Goal: Transaction & Acquisition: Book appointment/travel/reservation

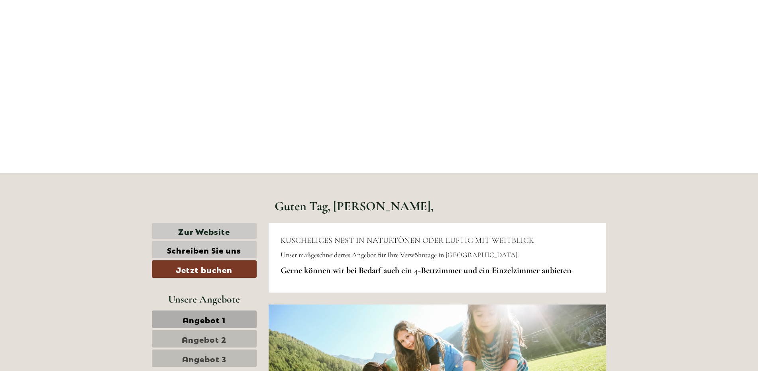
scroll to position [239, 0]
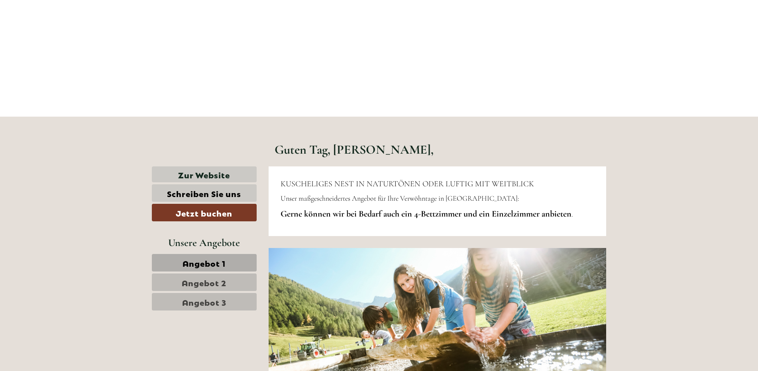
click at [204, 264] on span "Angebot 1" at bounding box center [203, 262] width 43 height 11
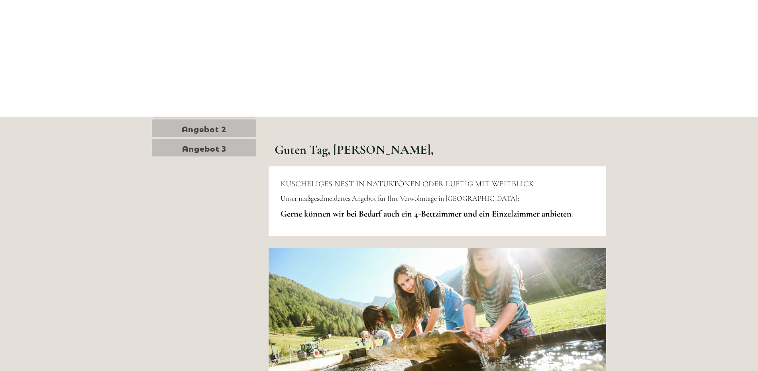
scroll to position [862, 0]
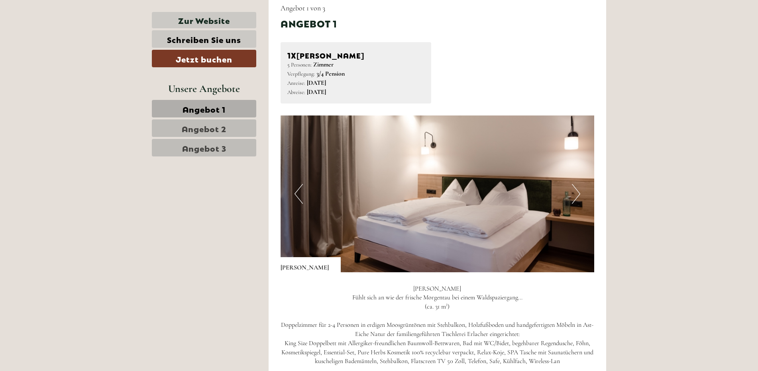
click at [571, 201] on img at bounding box center [437, 194] width 314 height 157
click at [575, 201] on button "Next" at bounding box center [576, 194] width 8 height 20
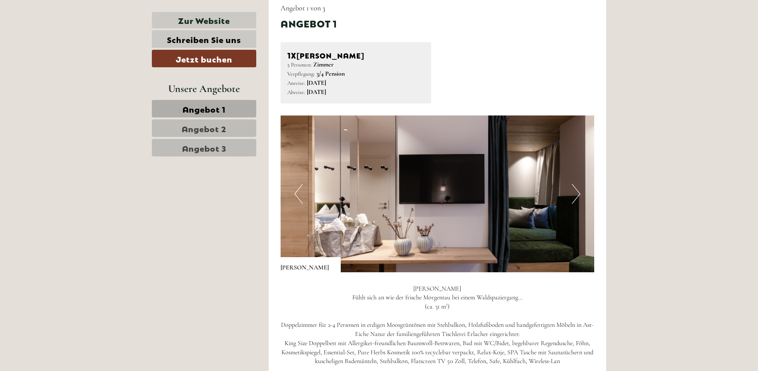
click at [576, 201] on button "Next" at bounding box center [576, 194] width 8 height 20
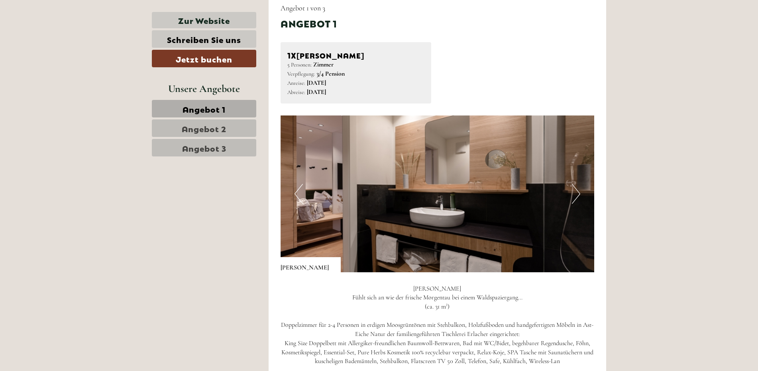
click at [576, 201] on button "Next" at bounding box center [576, 194] width 8 height 20
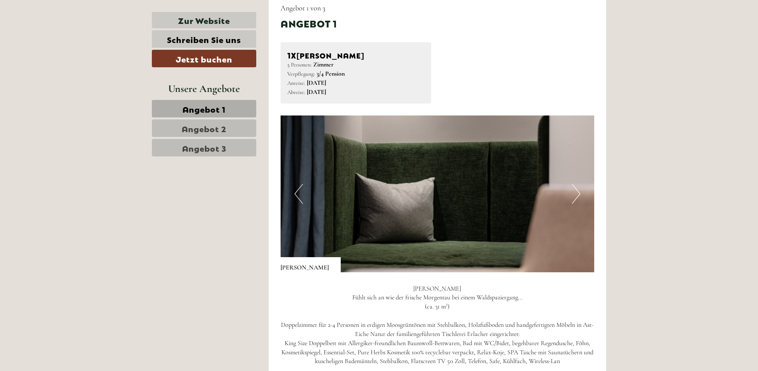
click at [574, 203] on button "Next" at bounding box center [576, 194] width 8 height 20
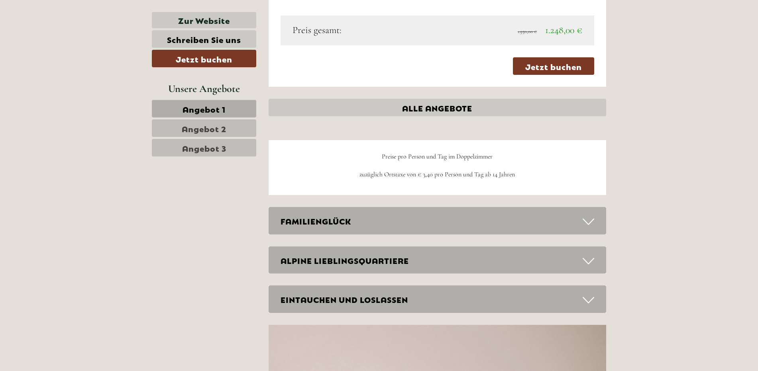
scroll to position [1380, 0]
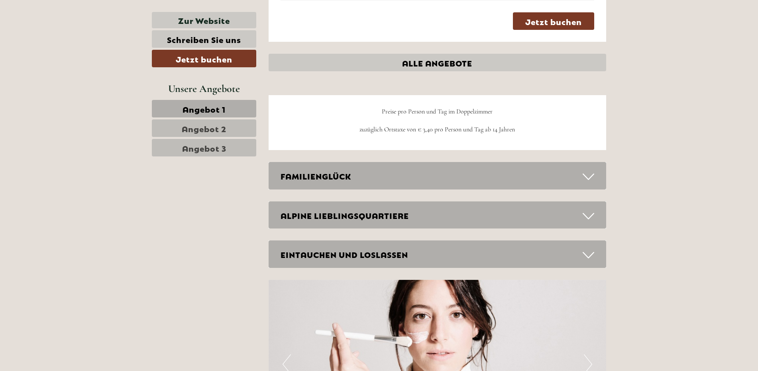
click at [209, 129] on span "Angebot 2" at bounding box center [204, 128] width 45 height 11
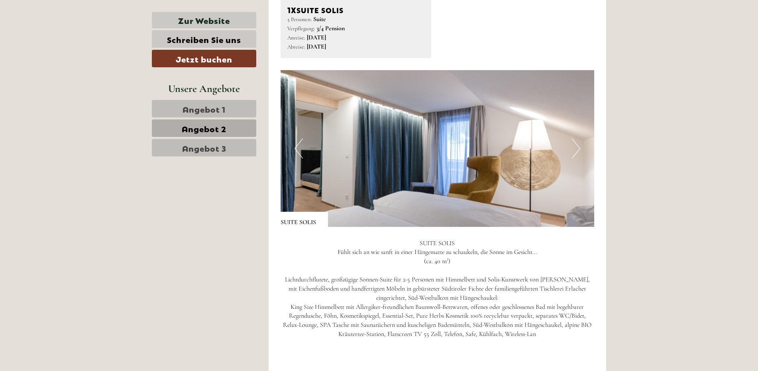
scroll to position [1021, 0]
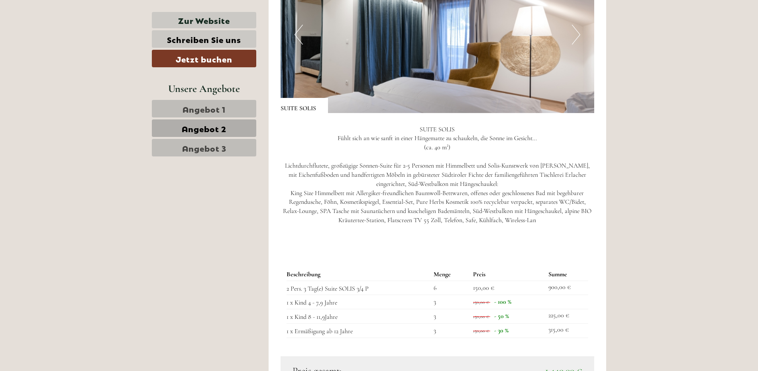
click at [575, 45] on button "Next" at bounding box center [576, 35] width 8 height 20
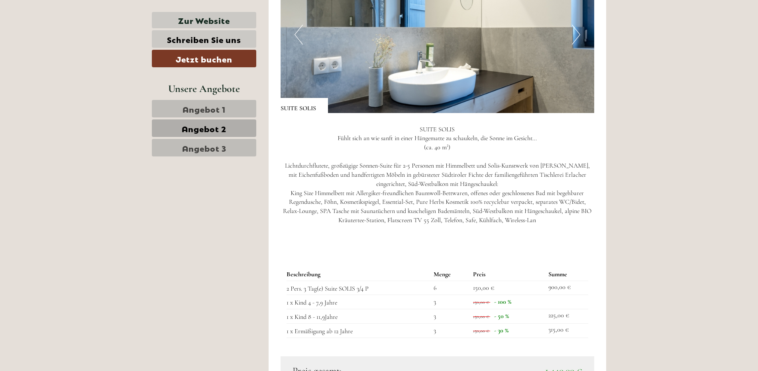
click at [575, 45] on button "Next" at bounding box center [576, 35] width 8 height 20
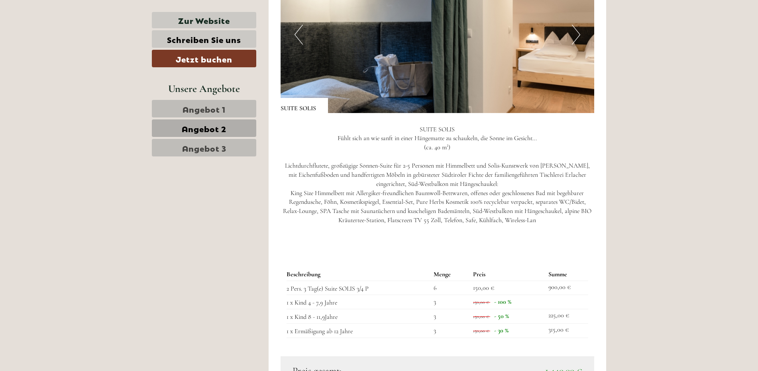
click at [237, 145] on link "Angebot 3" at bounding box center [204, 148] width 104 height 18
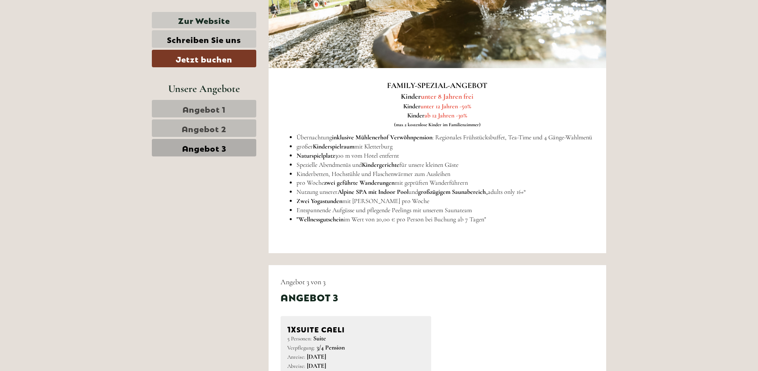
scroll to position [583, 0]
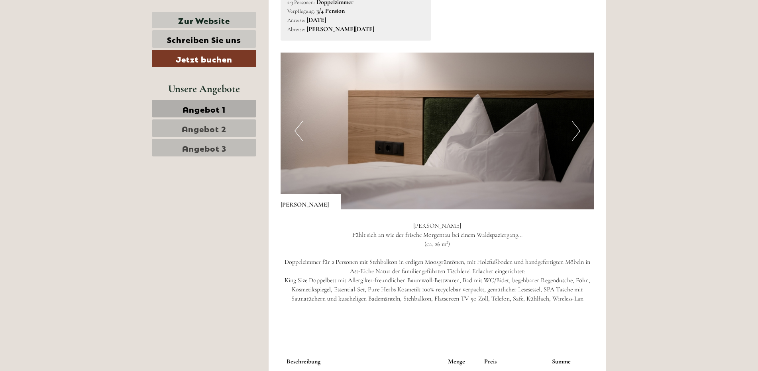
scroll to position [558, 0]
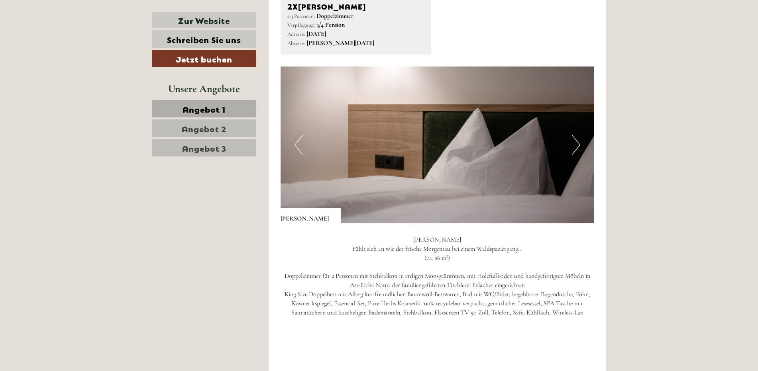
click at [577, 147] on button "Next" at bounding box center [576, 145] width 8 height 20
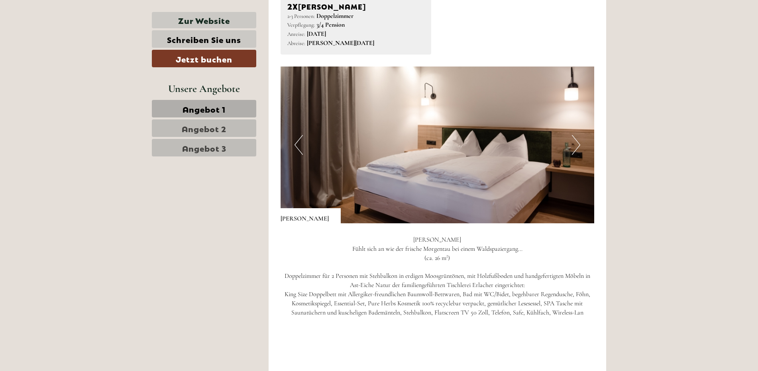
click at [577, 147] on button "Next" at bounding box center [576, 145] width 8 height 20
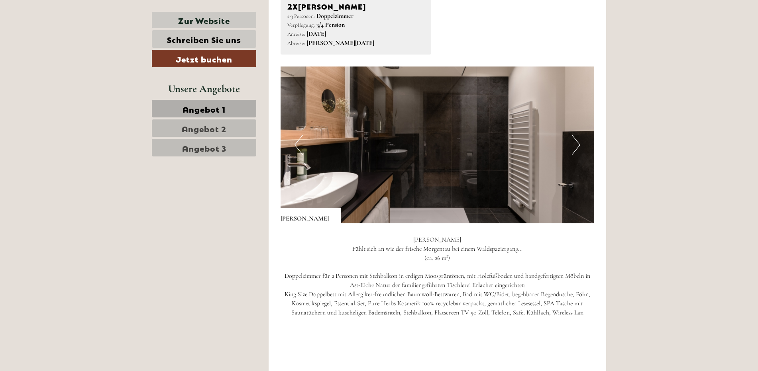
click at [577, 147] on button "Next" at bounding box center [576, 145] width 8 height 20
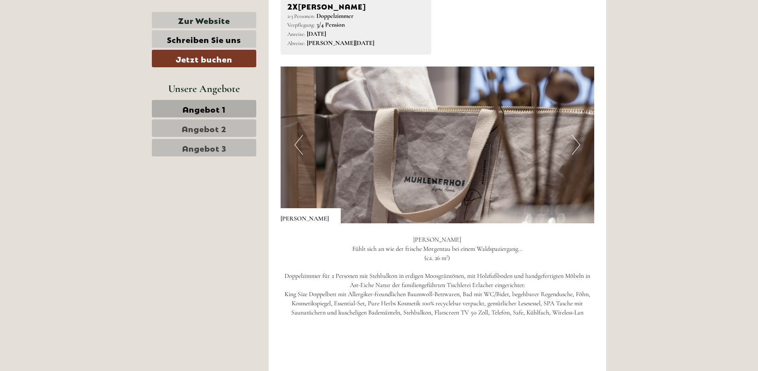
click at [577, 147] on button "Next" at bounding box center [576, 145] width 8 height 20
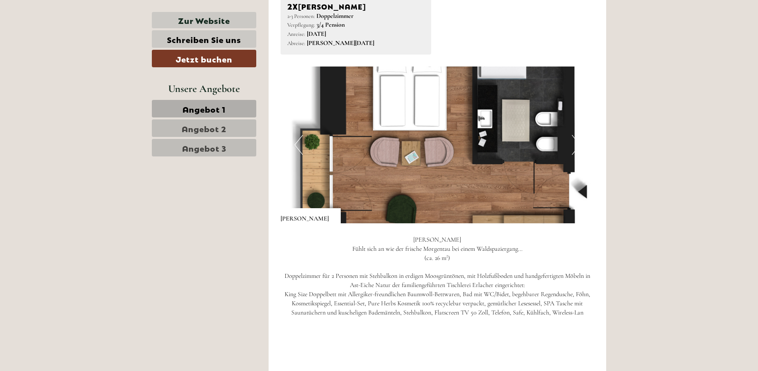
click at [577, 147] on button "Next" at bounding box center [576, 145] width 8 height 20
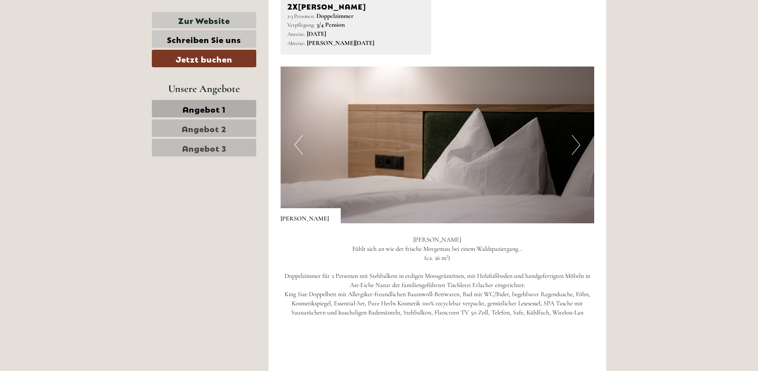
click at [577, 147] on button "Next" at bounding box center [576, 145] width 8 height 20
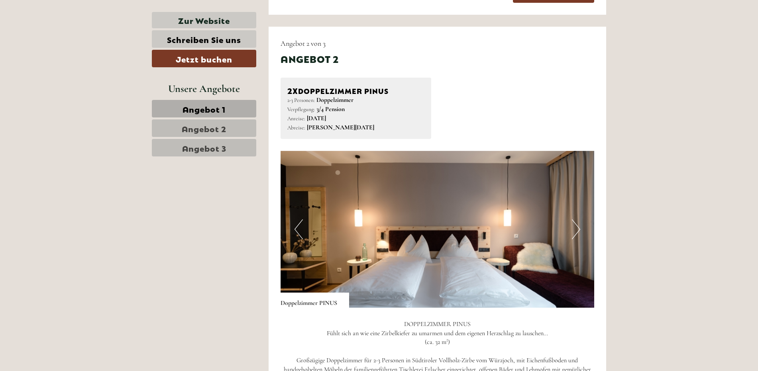
scroll to position [1075, 0]
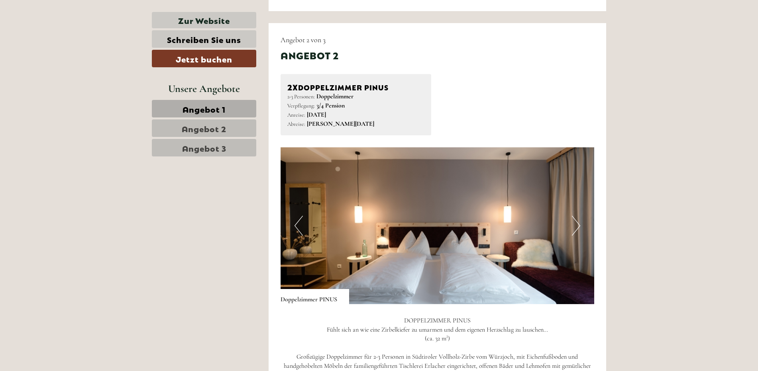
click at [573, 228] on button "Next" at bounding box center [576, 226] width 8 height 20
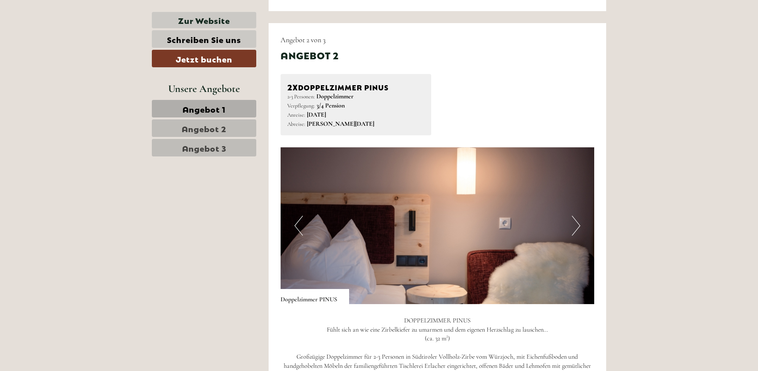
click at [573, 228] on button "Next" at bounding box center [576, 226] width 8 height 20
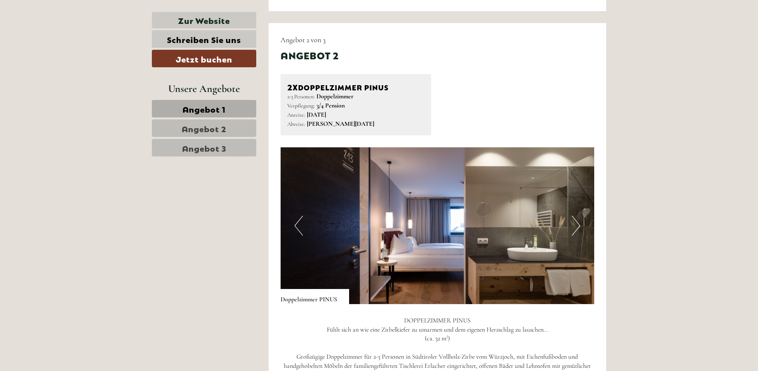
click at [573, 226] on button "Next" at bounding box center [576, 226] width 8 height 20
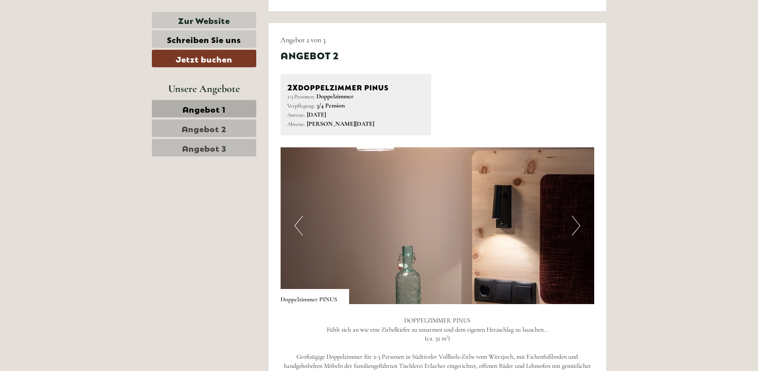
click at [576, 228] on button "Next" at bounding box center [576, 226] width 8 height 20
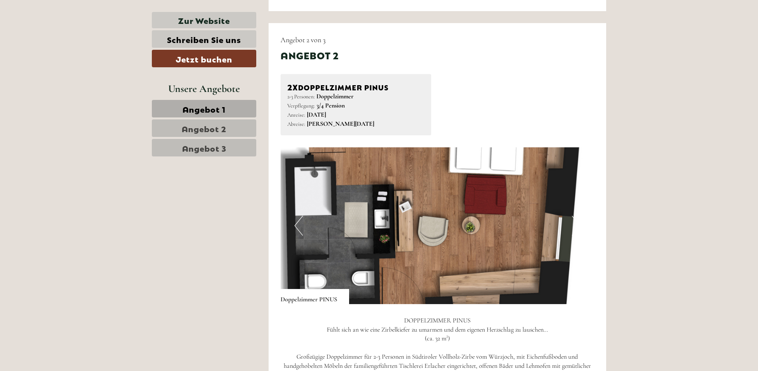
click at [574, 220] on button "Next" at bounding box center [576, 226] width 8 height 20
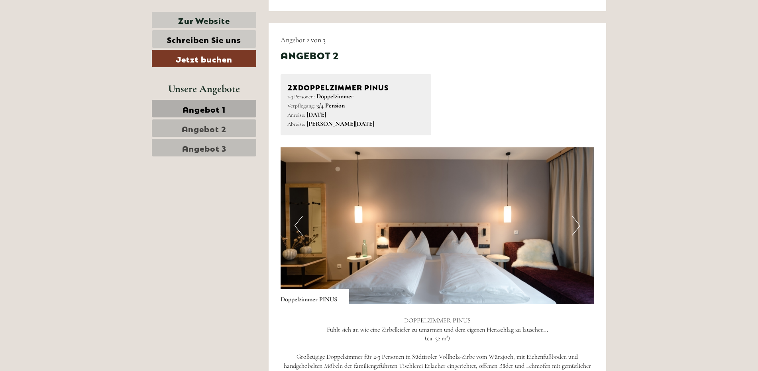
click at [574, 220] on button "Next" at bounding box center [576, 226] width 8 height 20
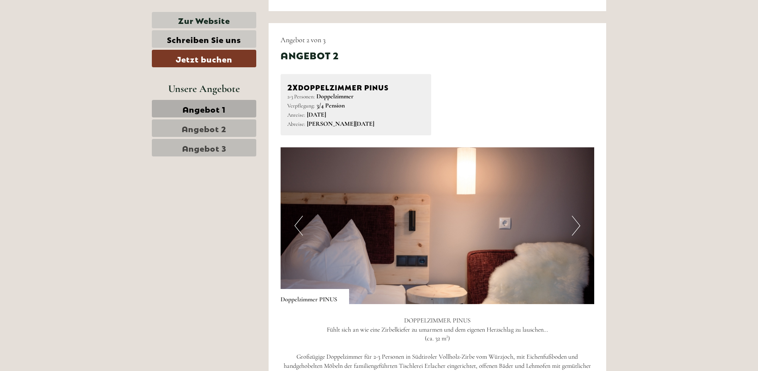
click at [574, 220] on button "Next" at bounding box center [576, 226] width 8 height 20
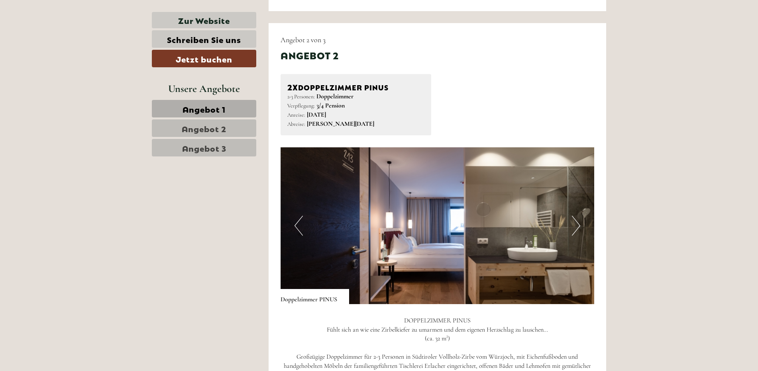
click at [574, 220] on button "Next" at bounding box center [576, 226] width 8 height 20
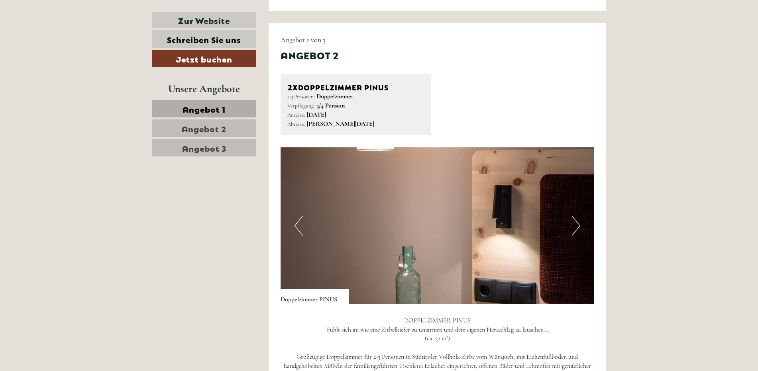
click at [574, 220] on button "Next" at bounding box center [576, 226] width 8 height 20
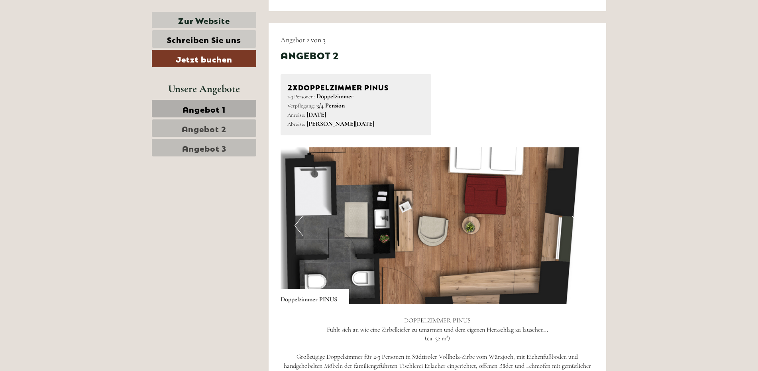
click at [574, 220] on button "Next" at bounding box center [576, 226] width 8 height 20
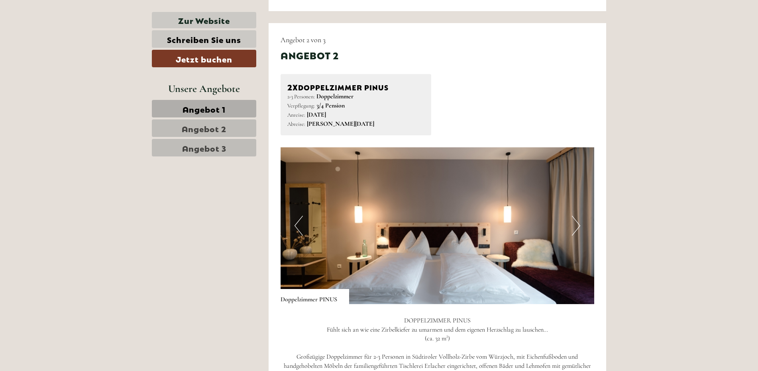
click at [574, 220] on button "Next" at bounding box center [576, 226] width 8 height 20
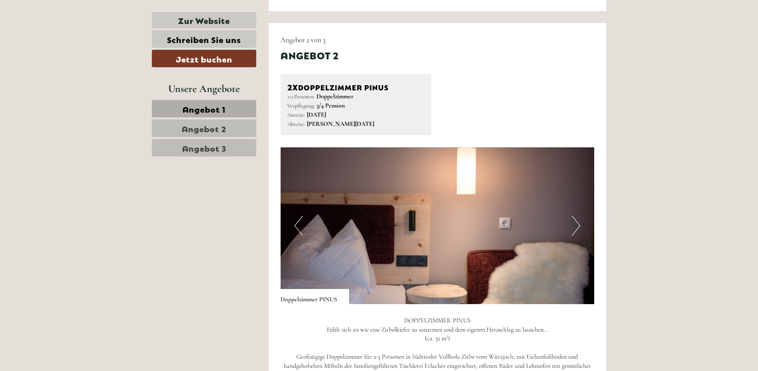
click at [574, 223] on button "Next" at bounding box center [576, 226] width 8 height 20
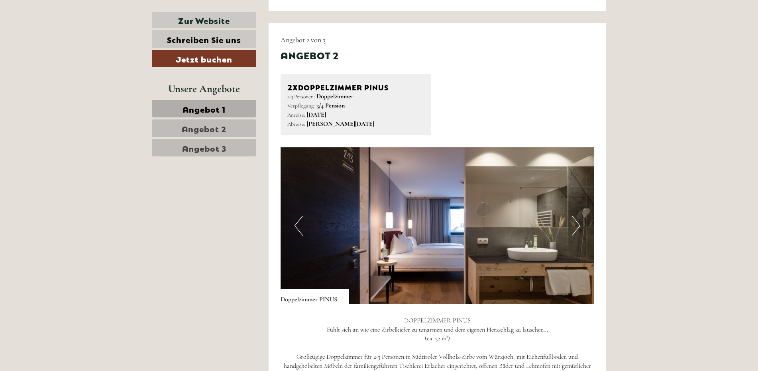
click at [574, 223] on button "Next" at bounding box center [576, 226] width 8 height 20
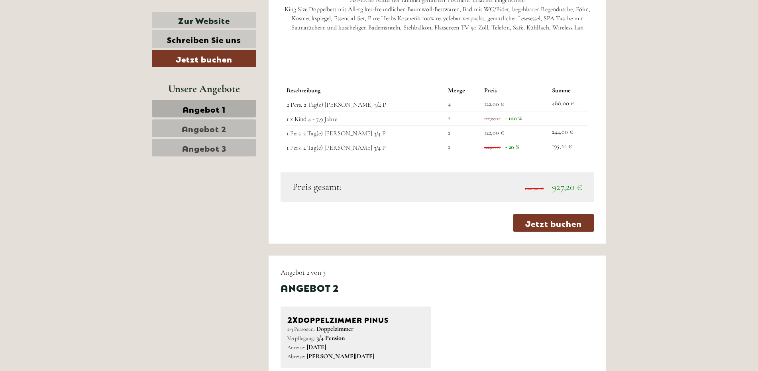
scroll to position [836, 0]
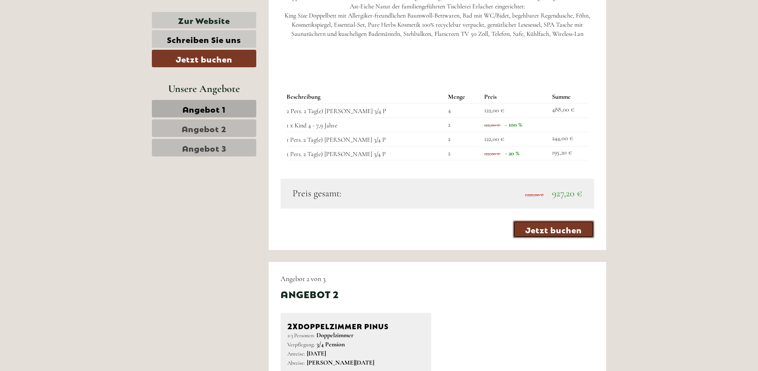
click at [558, 233] on link "Jetzt buchen" at bounding box center [553, 230] width 81 height 18
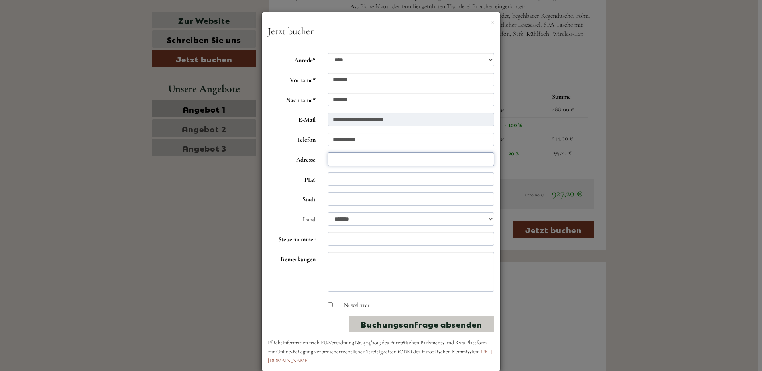
click at [374, 162] on input "Adresse" at bounding box center [410, 160] width 167 height 14
type input "**********"
type input "****"
select select "*"
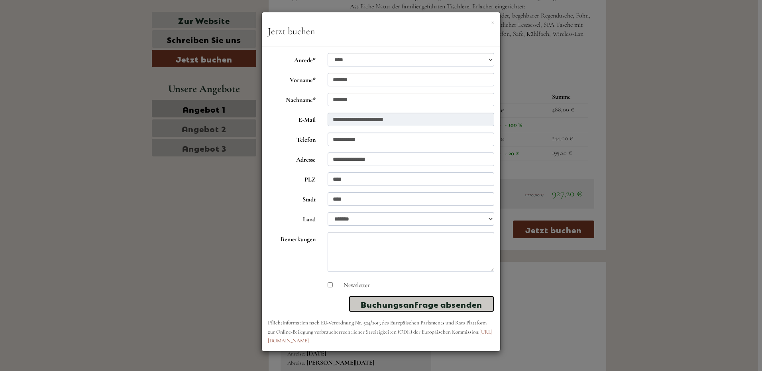
click at [416, 300] on button "Buchungsanfrage absenden" at bounding box center [420, 304] width 145 height 16
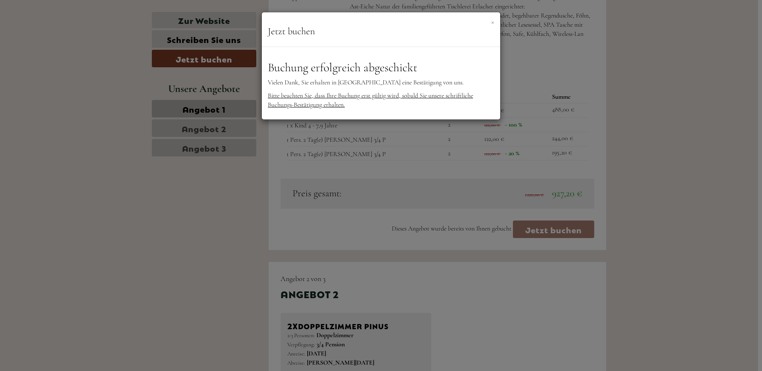
click at [492, 22] on button "×" at bounding box center [492, 22] width 3 height 8
